Goal: Understand site structure: Understand site structure

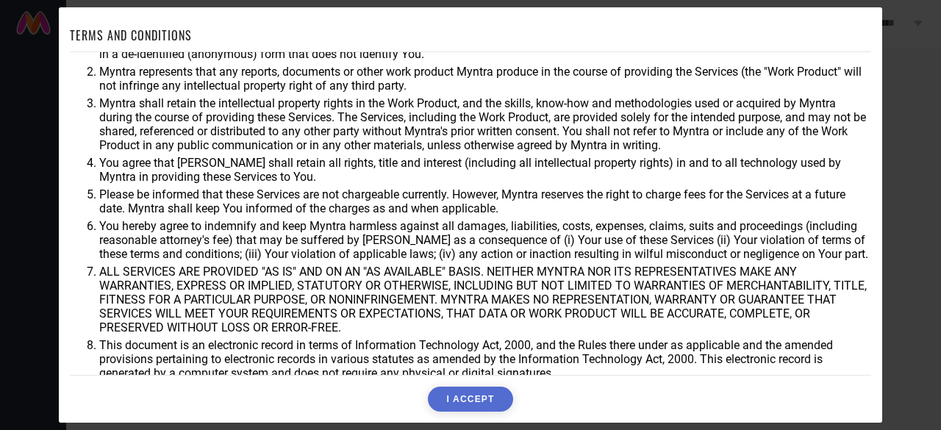
scroll to position [81, 0]
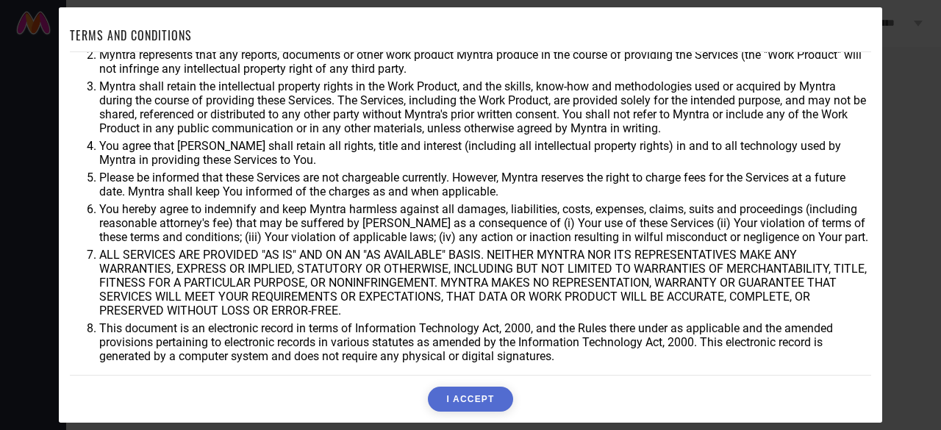
click at [460, 402] on button "I ACCEPT" at bounding box center [470, 399] width 85 height 25
